Goal: Task Accomplishment & Management: Complete application form

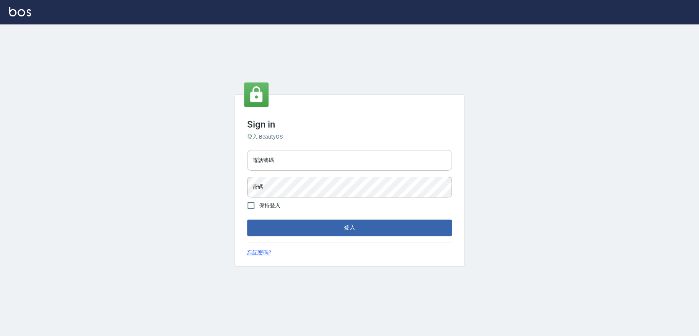
click at [317, 166] on input "電話號碼" at bounding box center [349, 160] width 205 height 21
type input "0978210283"
click at [247, 220] on button "登入" at bounding box center [349, 228] width 205 height 16
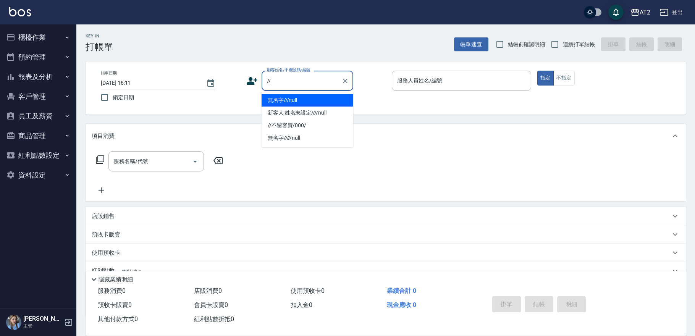
type input "無名字///null"
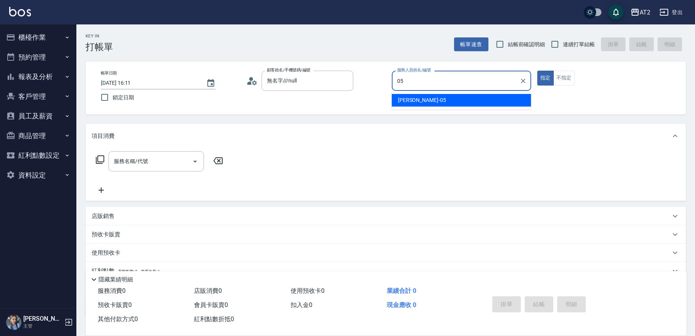
type input "[PERSON_NAME]-05"
type button "true"
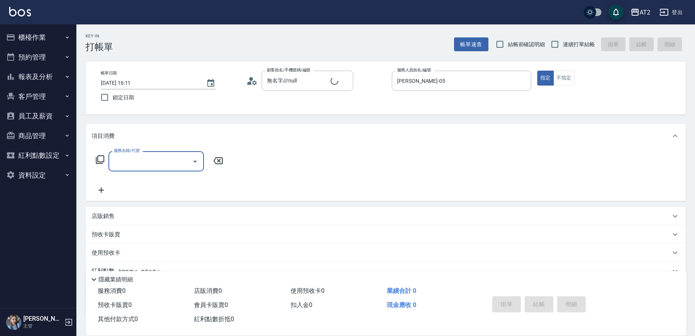
type input "新客人 姓名未設定////null"
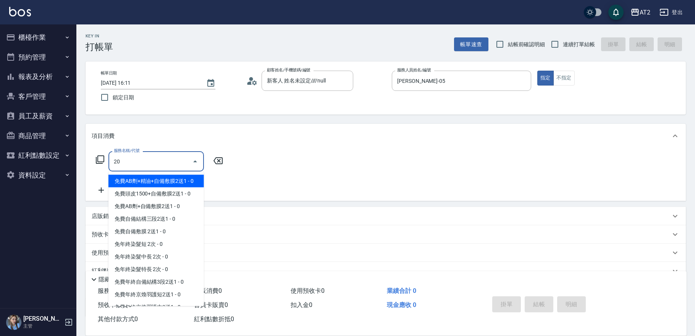
type input "201"
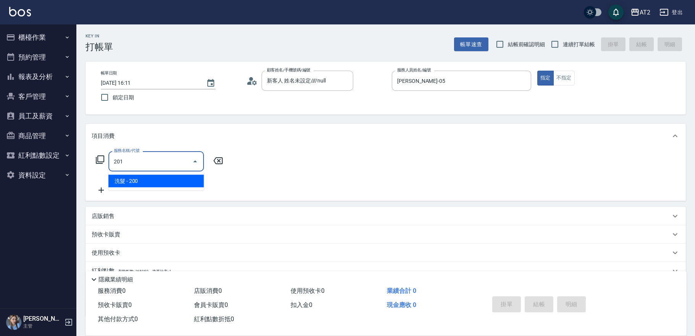
type input "20"
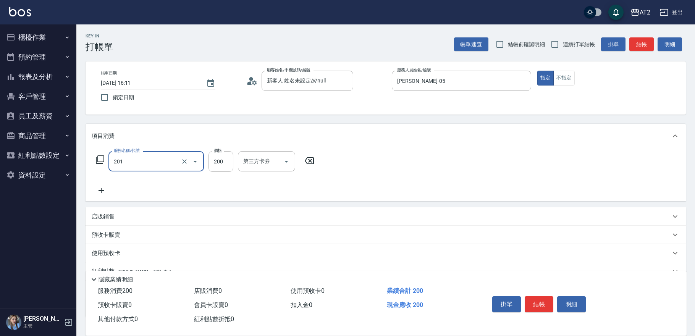
type input "洗髮(201)"
type input "6"
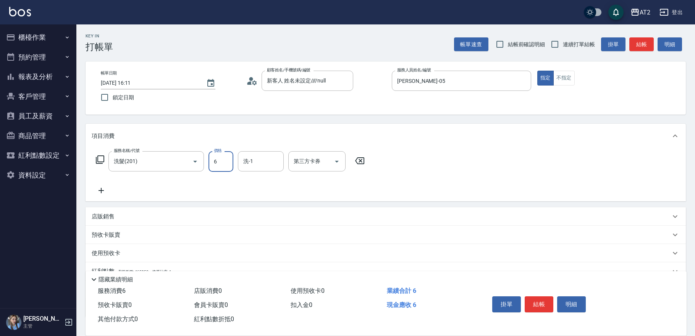
type input "0"
type input "60"
type input "600"
type input "[PERSON_NAME]-43"
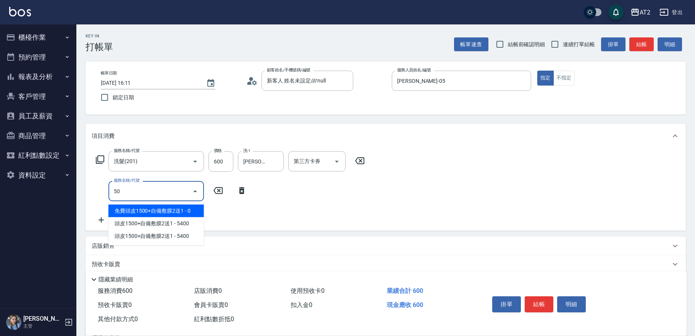
type input "501"
type input "160"
type input "染髮(501)"
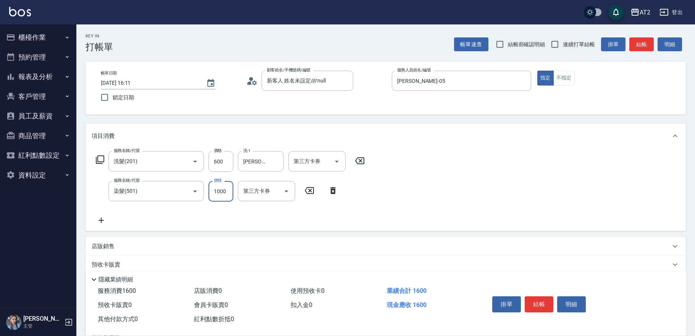
type input "2"
type input "60"
type input "29"
type input "80"
type input "2980"
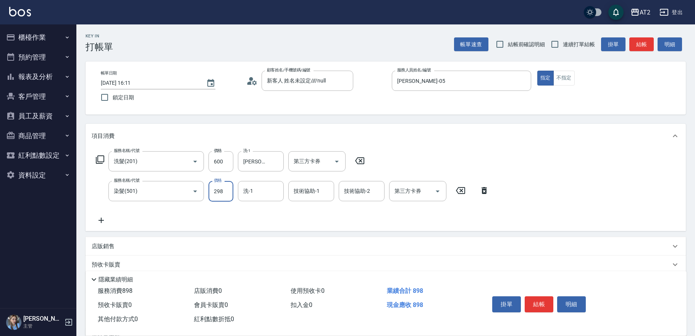
type input "350"
type input "2980"
type input "[PERSON_NAME]-32"
type input "[PERSON_NAME]-43"
type input "[PERSON_NAME]-32"
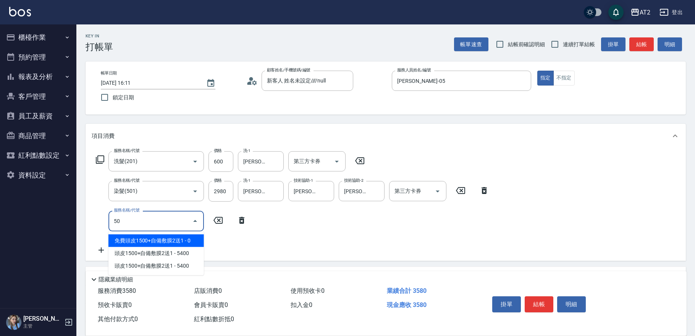
type input "502"
type input "400"
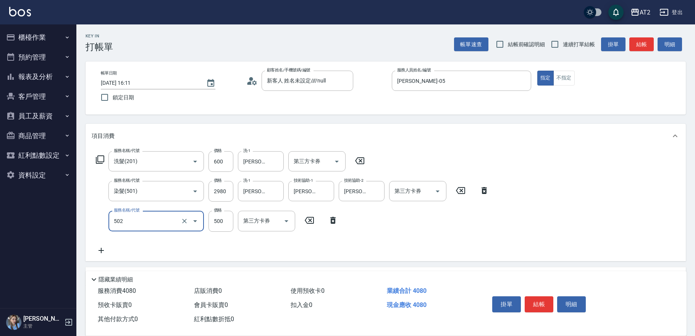
type input "漂髮(502)"
type input "0"
type input "350"
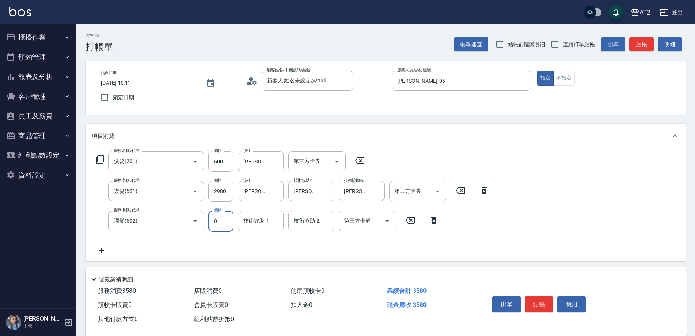
type input "0"
type input "[PERSON_NAME]-32"
type input "[PERSON_NAME]-43"
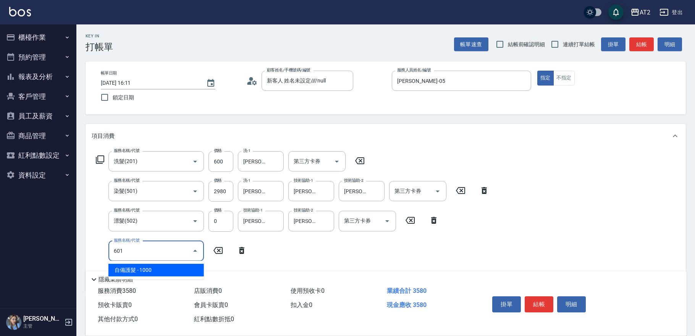
type input "601"
type input "450"
type input "自備護髮(601)"
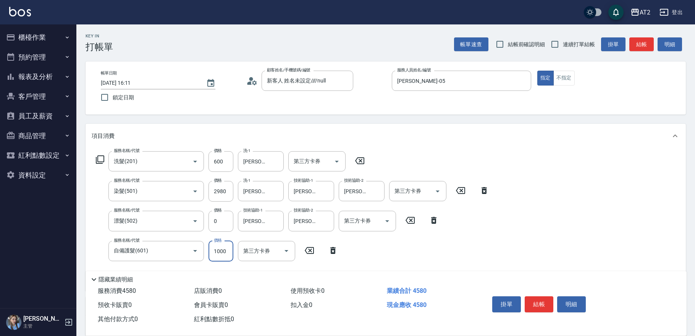
type input "2"
type input "350"
type input "25"
type input "360"
type input "250"
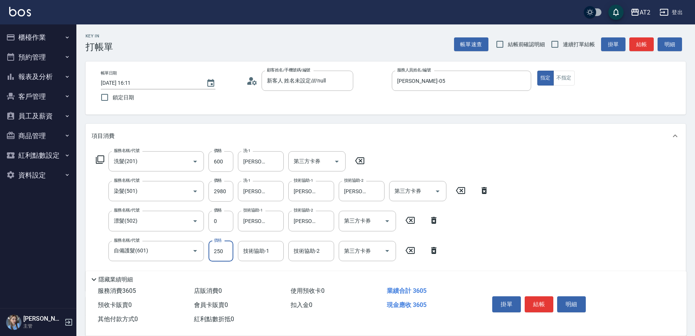
type input "600"
type input "2500"
type input "[PERSON_NAME]-32"
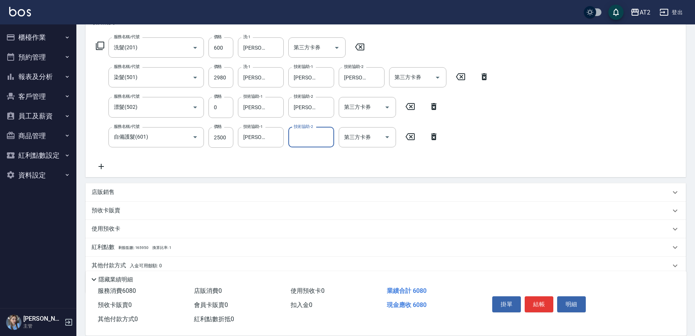
scroll to position [143, 0]
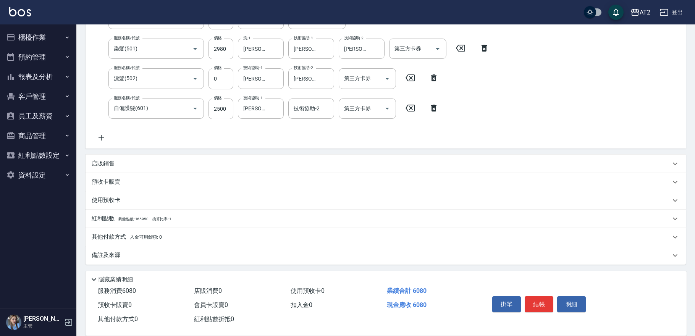
click at [220, 167] on div "店販銷售" at bounding box center [381, 164] width 579 height 8
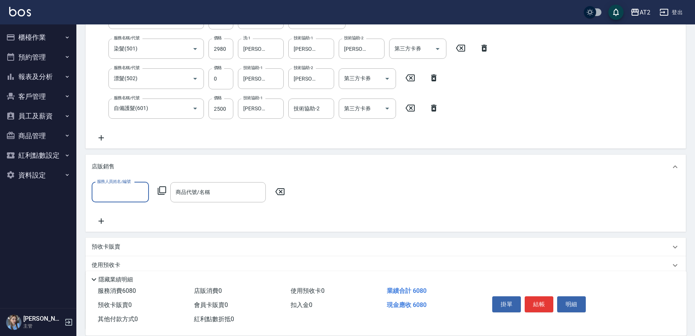
scroll to position [0, 0]
type input "0"
click at [122, 191] on input "服務人員姓名/編號" at bounding box center [120, 192] width 50 height 13
type input "[PERSON_NAME]-05"
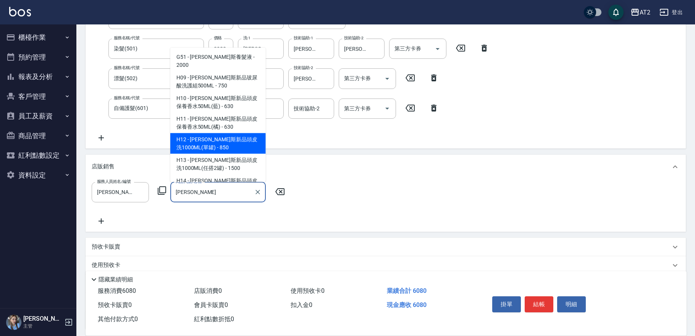
click at [253, 137] on span "H12 - [PERSON_NAME]斯新品頭皮洗1000ML(單罐) - 850" at bounding box center [218, 143] width 96 height 21
type input "[PERSON_NAME]斯新品頭皮洗1000ML(單罐)"
type input "690"
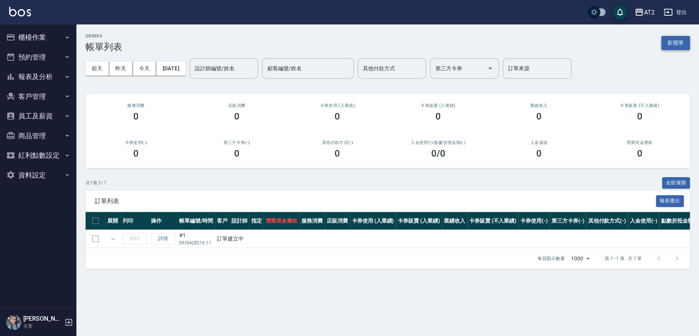
click at [670, 44] on button "新開單" at bounding box center [675, 43] width 29 height 14
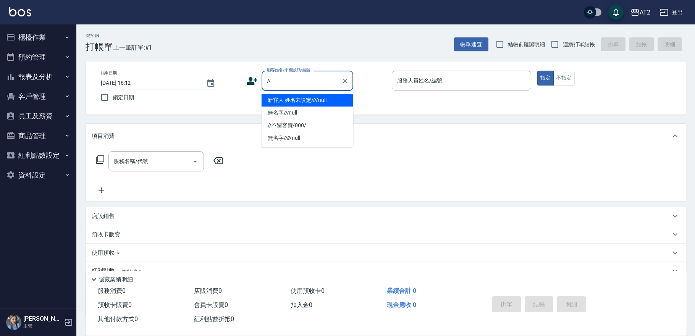
type input "新客人 姓名未設定////null"
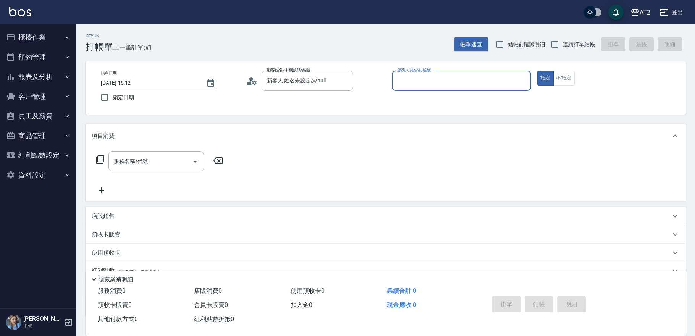
type input "2"
type input "Nini-11"
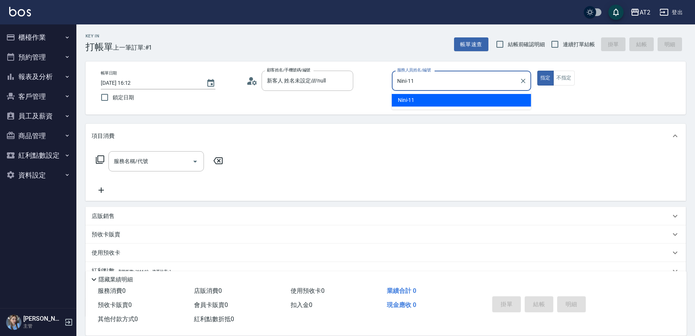
type button "true"
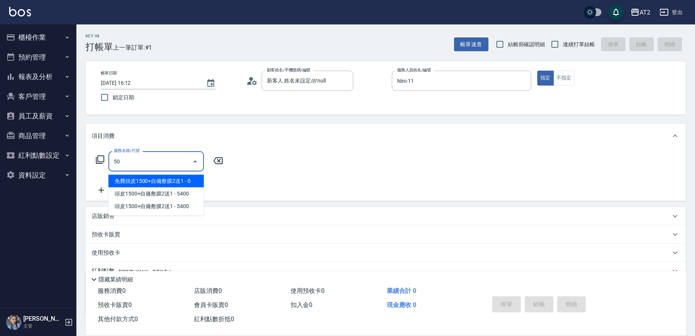
type input "501"
type input "100"
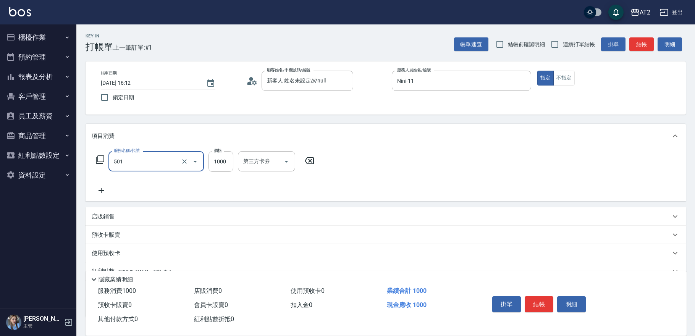
type input "染髮(501)"
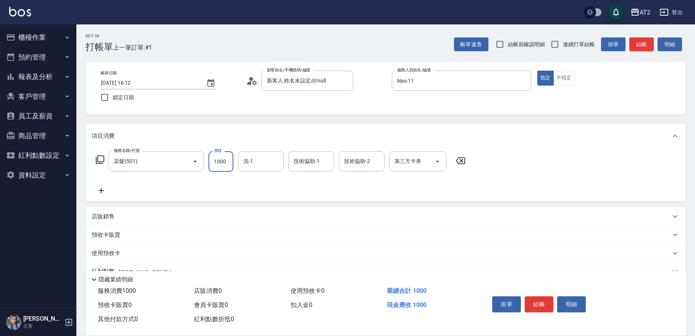
type input "0"
type input "169"
type input "160"
type input "1699"
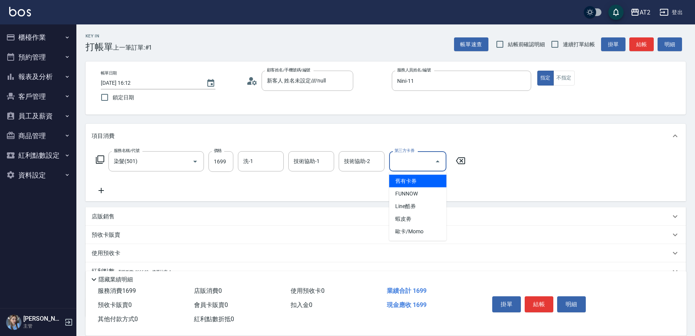
click at [107, 187] on icon at bounding box center [101, 190] width 19 height 9
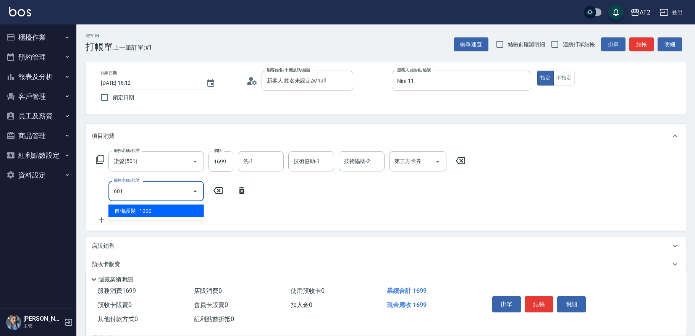
type input "601"
type input "260"
type input "自備護髮(601)"
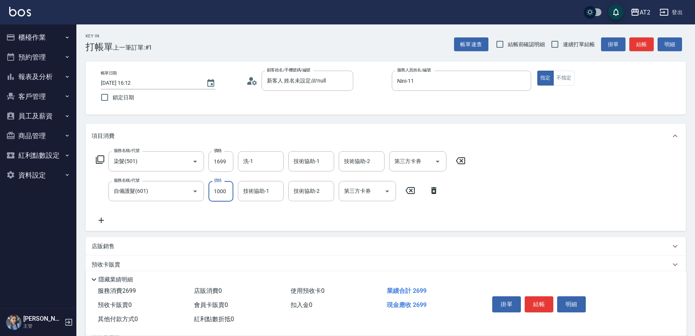
type input "2"
type input "170"
type input "200"
type input "180"
type input "2000"
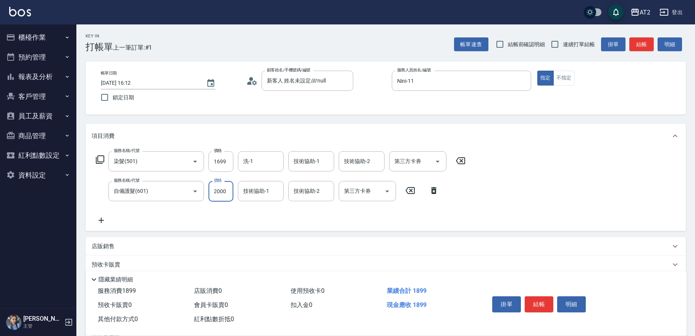
type input "360"
